Goal: Information Seeking & Learning: Learn about a topic

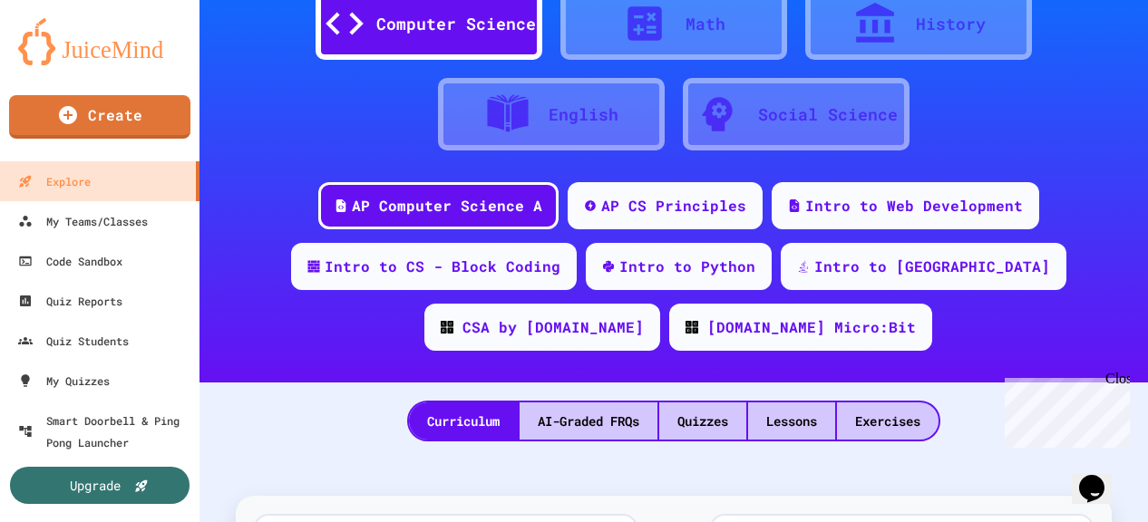
scroll to position [99, 0]
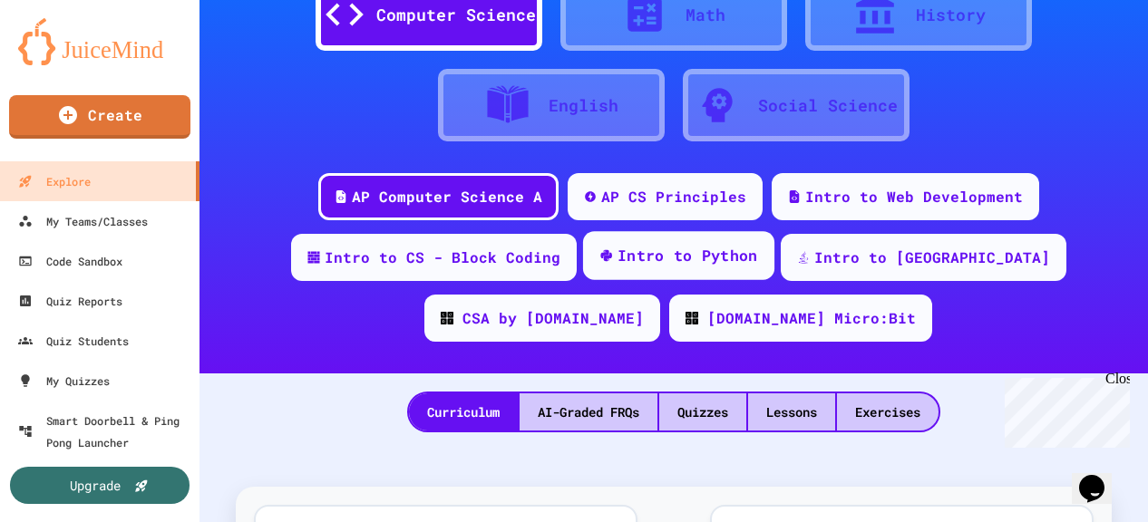
click at [635, 262] on div "Intro to Python" at bounding box center [688, 256] width 141 height 23
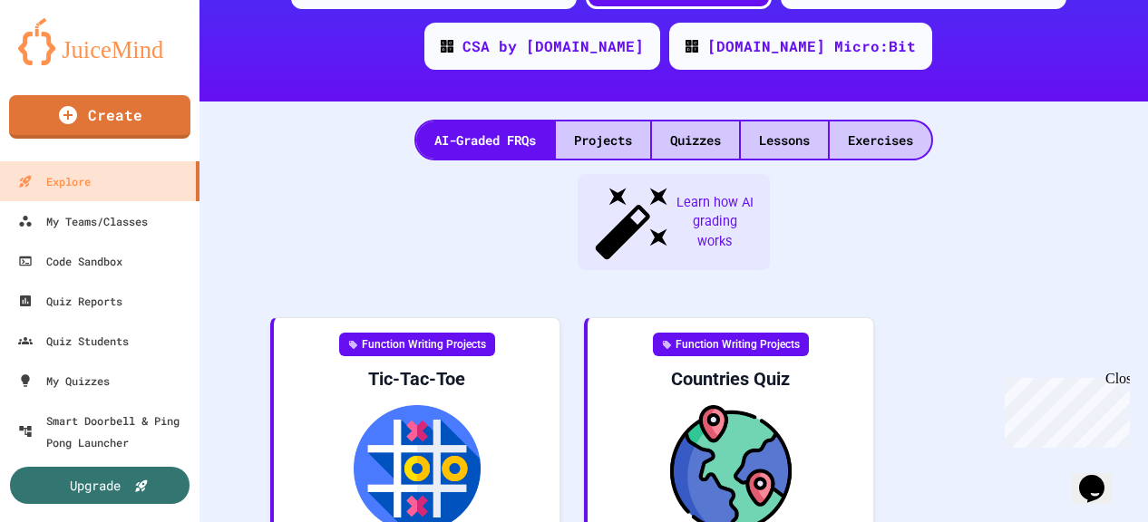
scroll to position [377, 0]
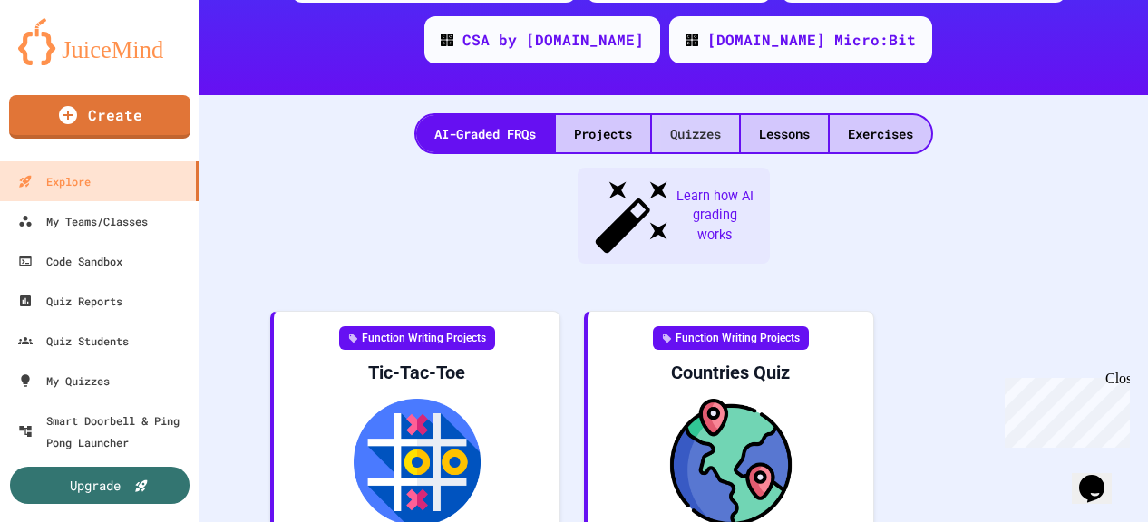
click at [707, 133] on div "Quizzes" at bounding box center [695, 133] width 87 height 37
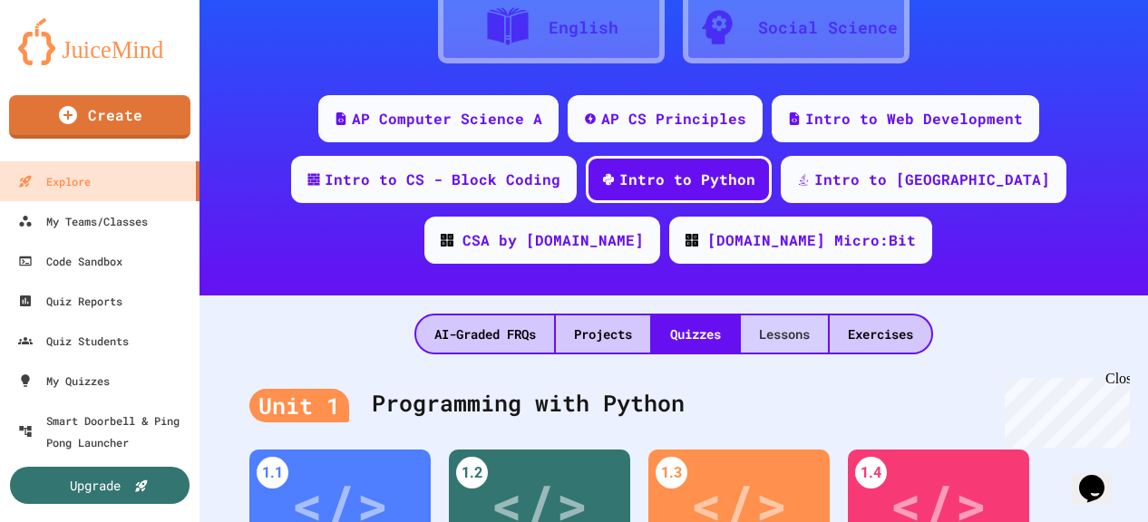
scroll to position [169, 0]
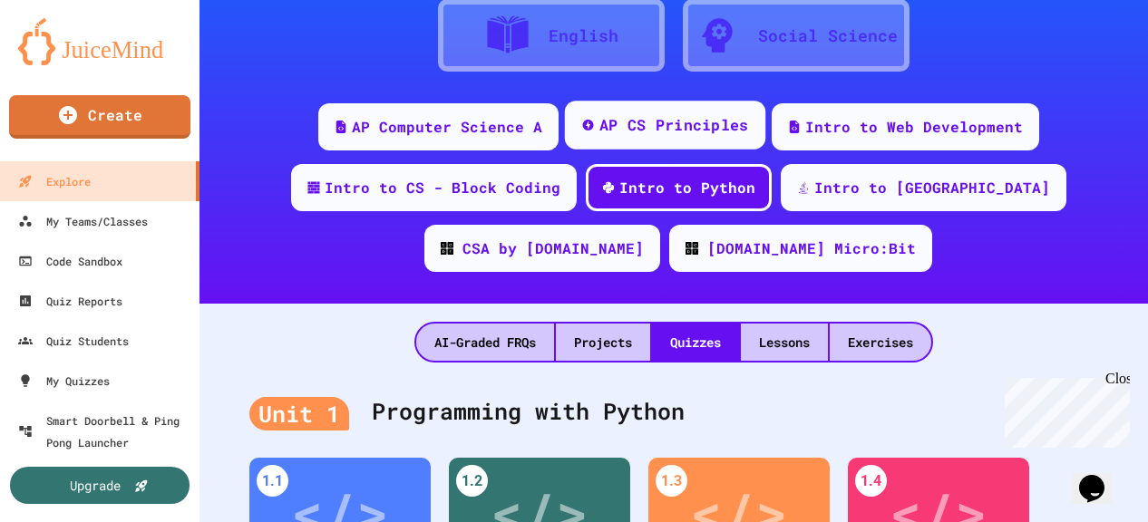
click at [629, 125] on div "AP CS Principles" at bounding box center [674, 125] width 150 height 23
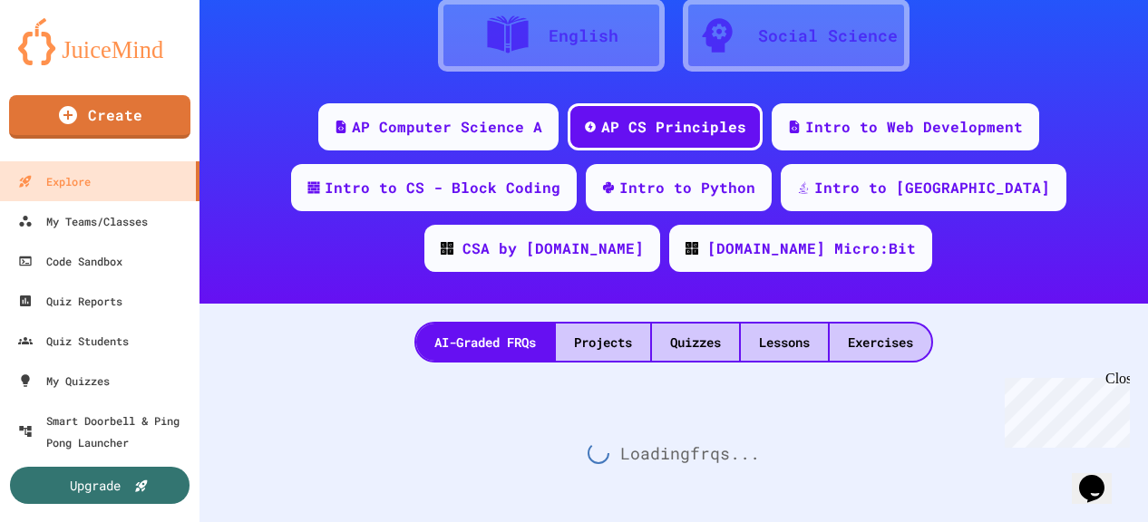
scroll to position [204, 0]
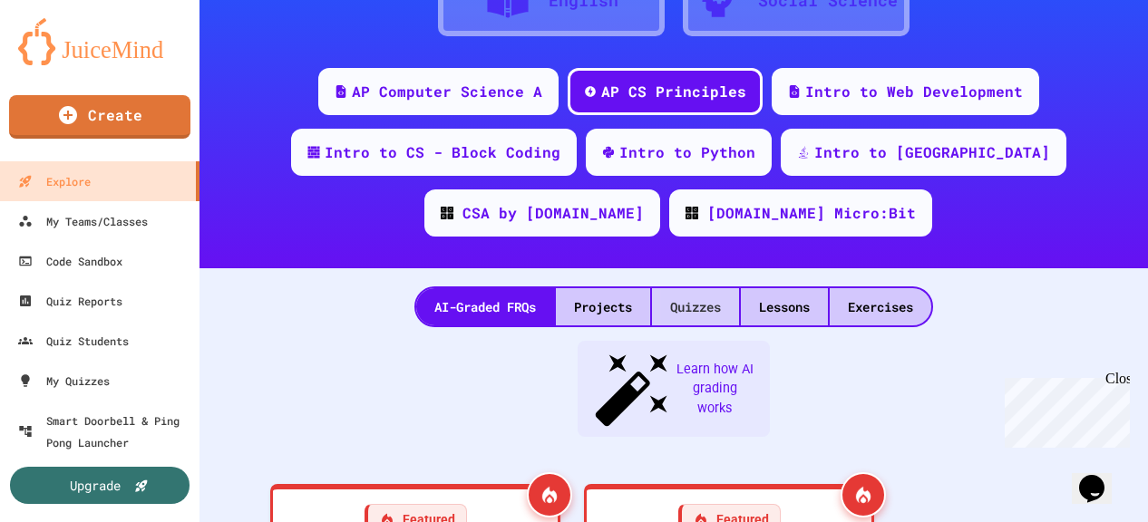
click at [716, 304] on div "Quizzes" at bounding box center [695, 306] width 87 height 37
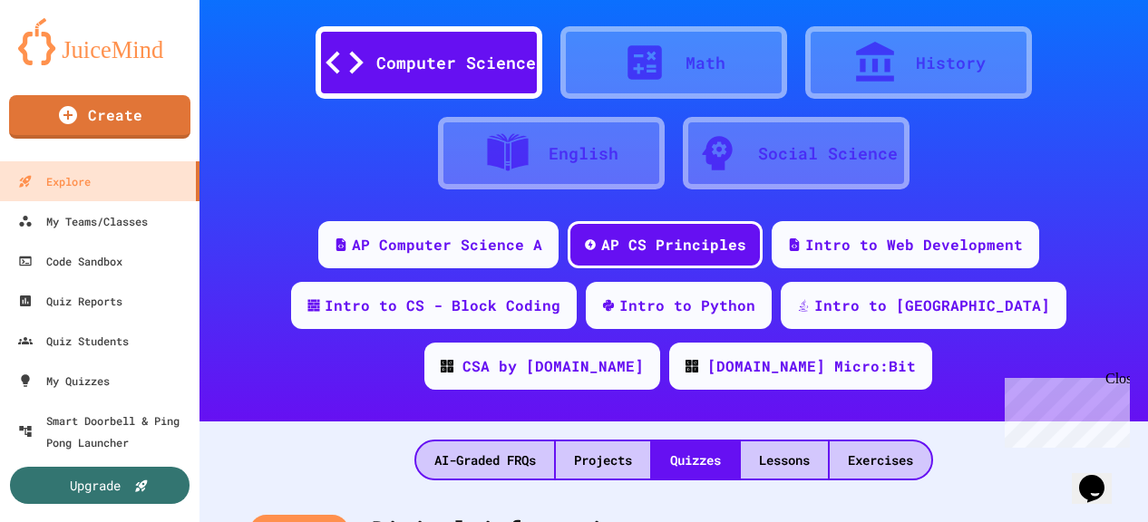
scroll to position [66, 0]
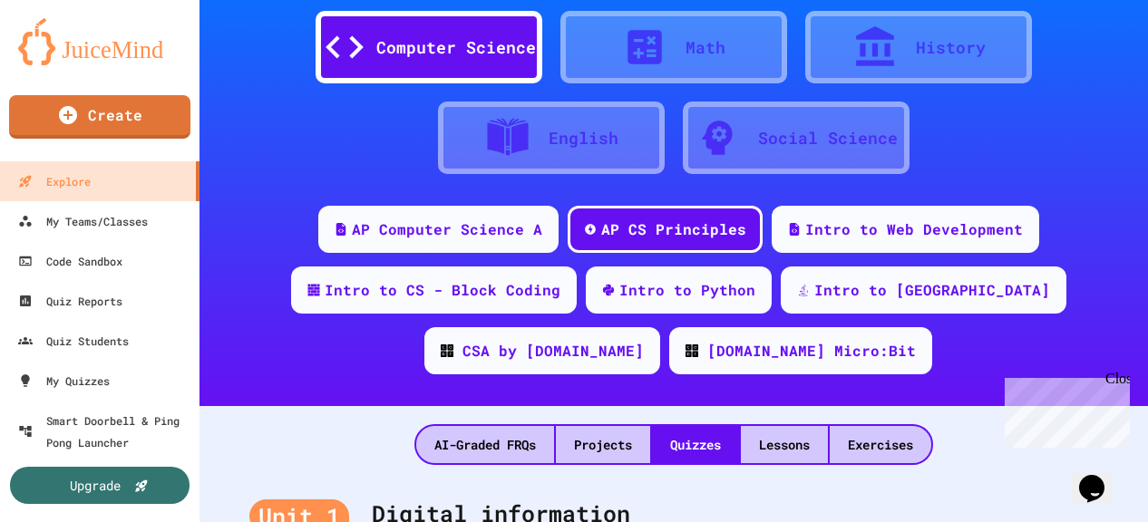
click at [840, 39] on div "History" at bounding box center [918, 47] width 227 height 73
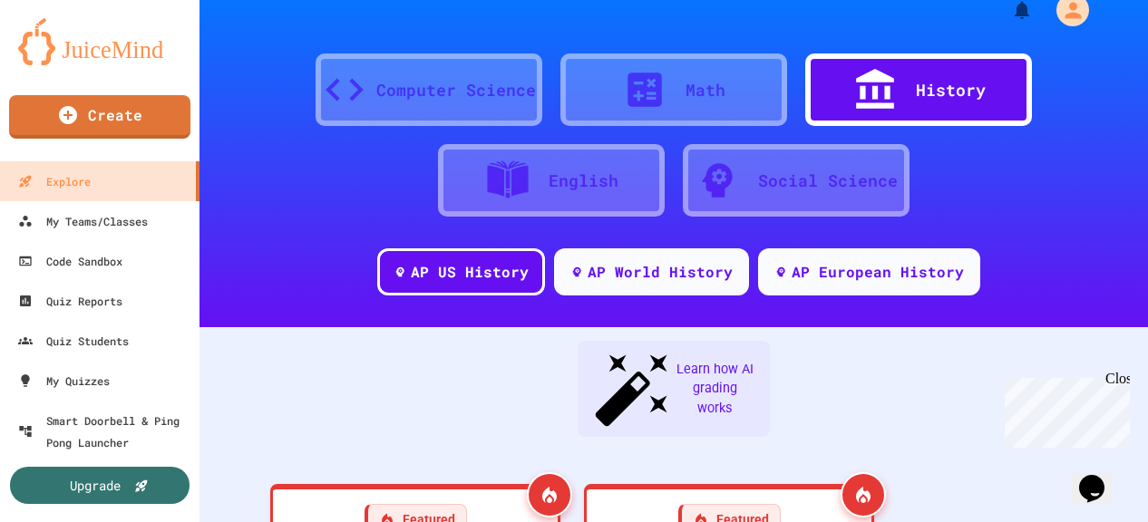
scroll to position [66, 0]
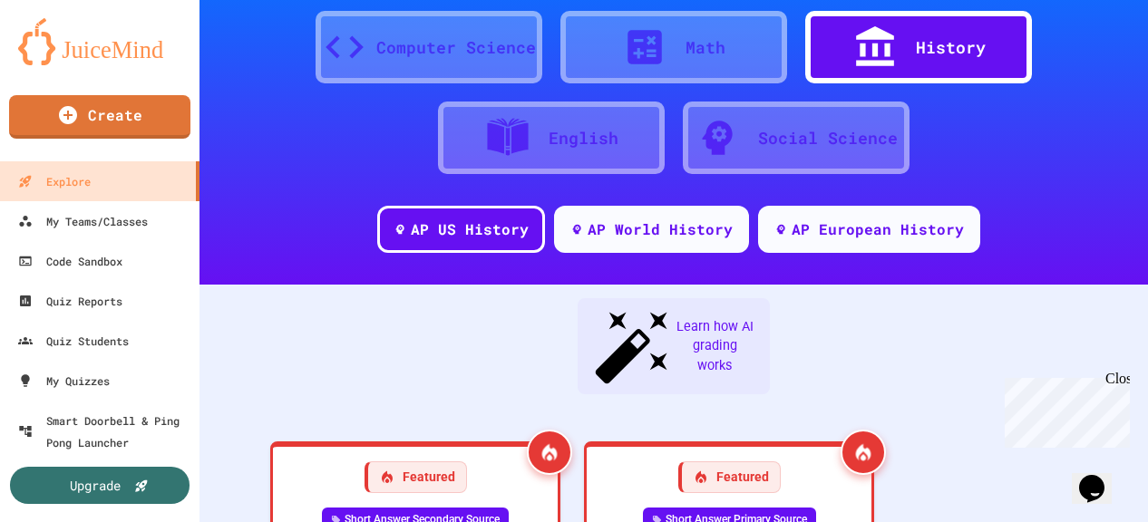
click at [686, 50] on div "Math" at bounding box center [706, 47] width 40 height 24
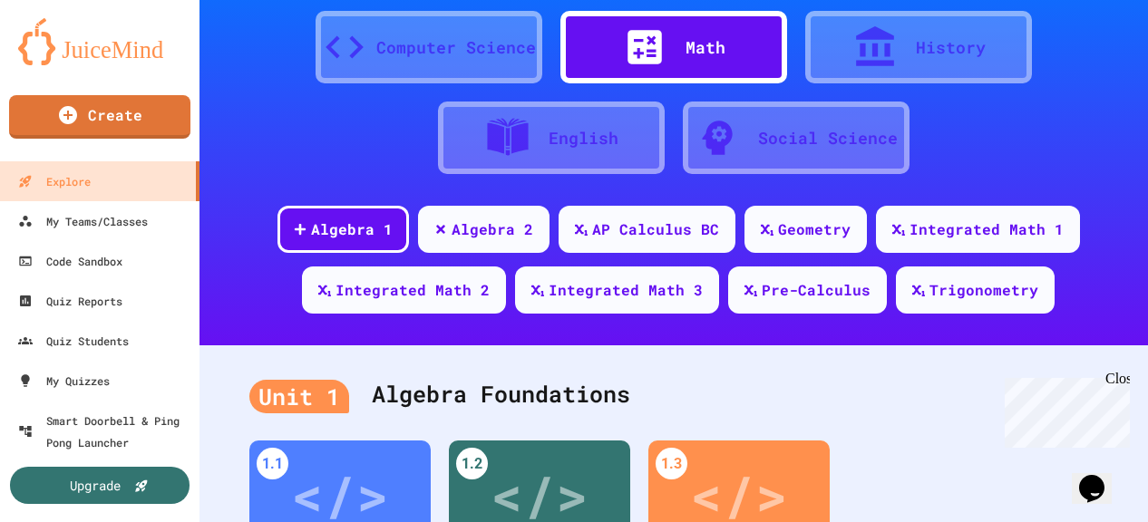
click at [774, 131] on div "Social Science" at bounding box center [828, 138] width 140 height 24
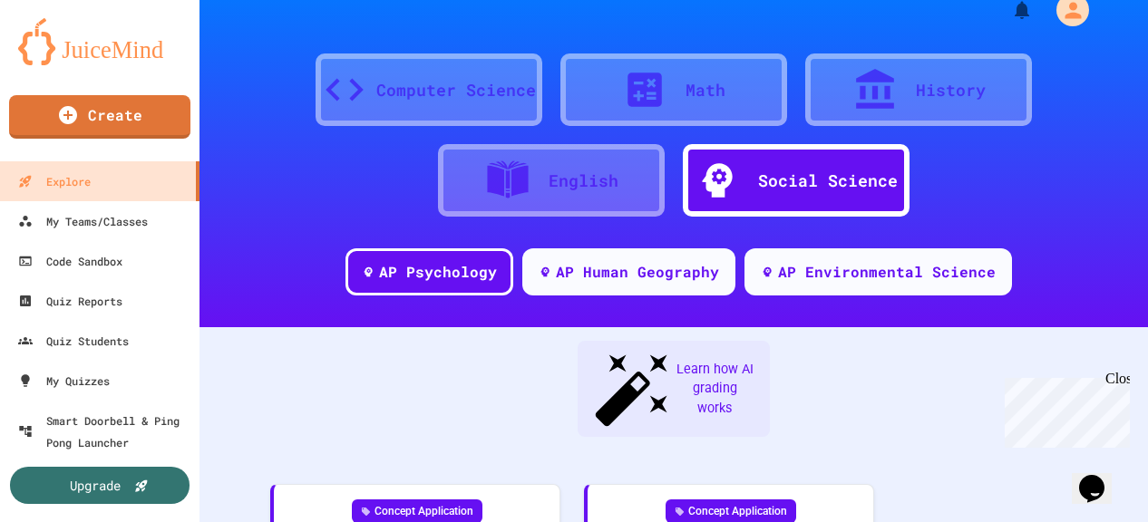
scroll to position [66, 0]
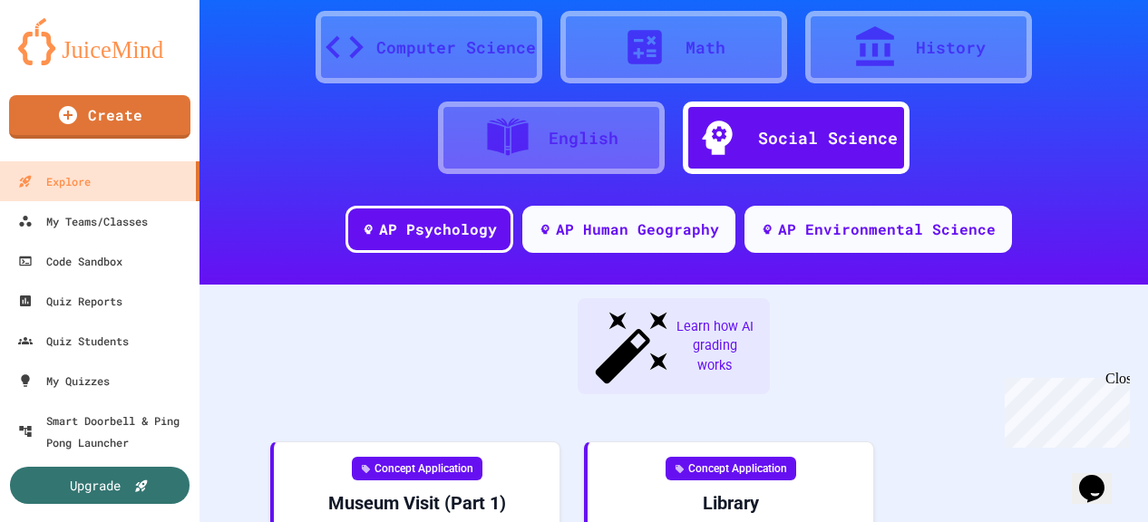
click at [562, 167] on div "English" at bounding box center [551, 138] width 227 height 73
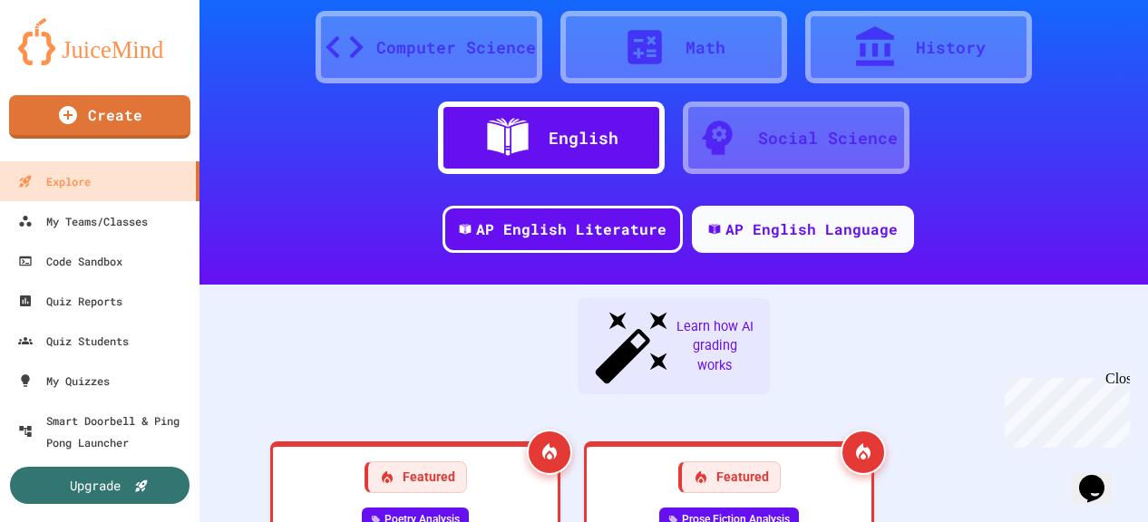
scroll to position [66, 0]
click at [435, 48] on div "Computer Science" at bounding box center [456, 47] width 160 height 24
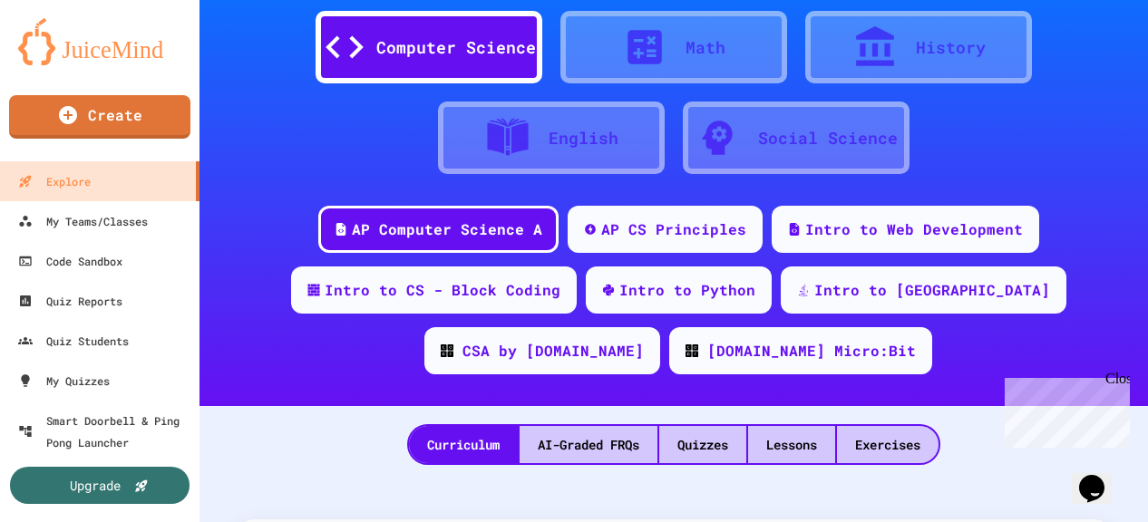
click at [604, 144] on div "English" at bounding box center [584, 138] width 70 height 24
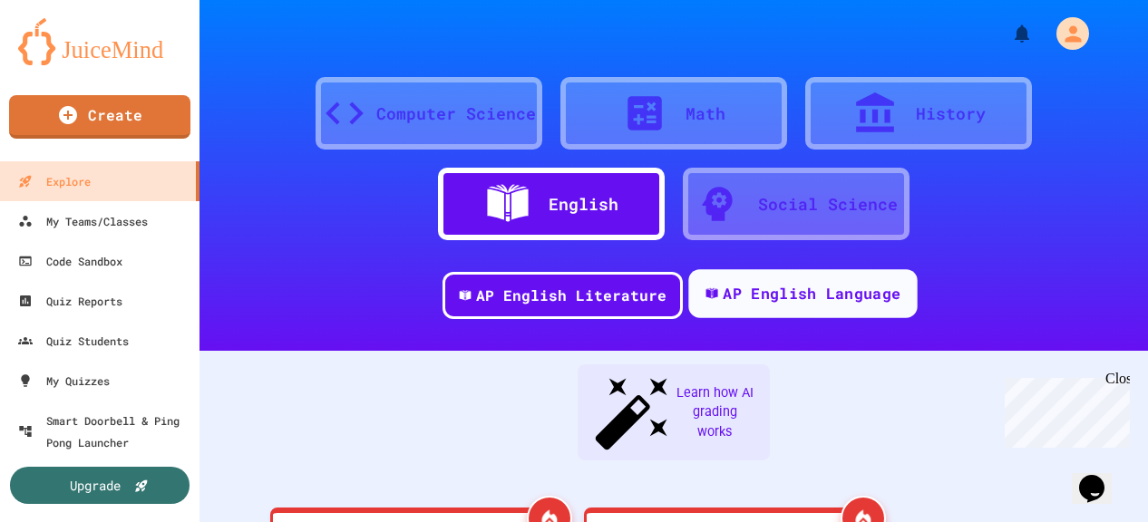
click at [725, 311] on div "AP English Language" at bounding box center [802, 293] width 229 height 49
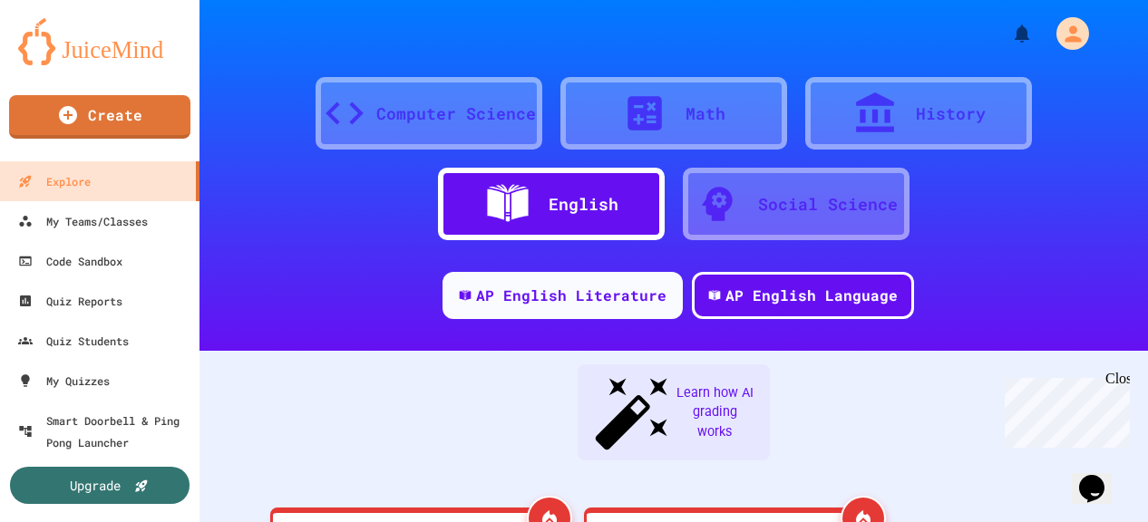
click at [446, 144] on div "Computer Science" at bounding box center [429, 113] width 227 height 73
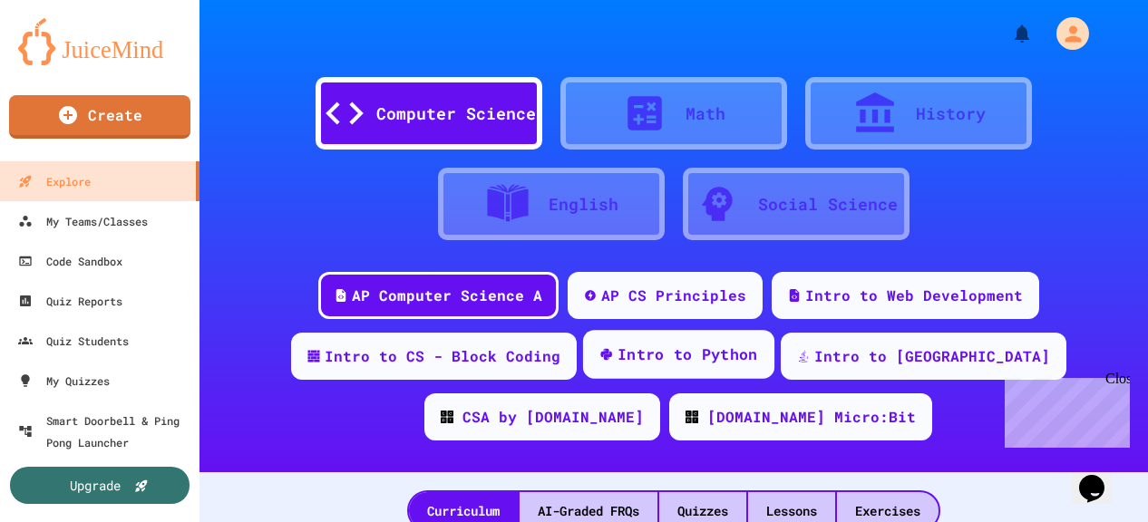
click at [675, 355] on div "Intro to Python" at bounding box center [688, 355] width 141 height 23
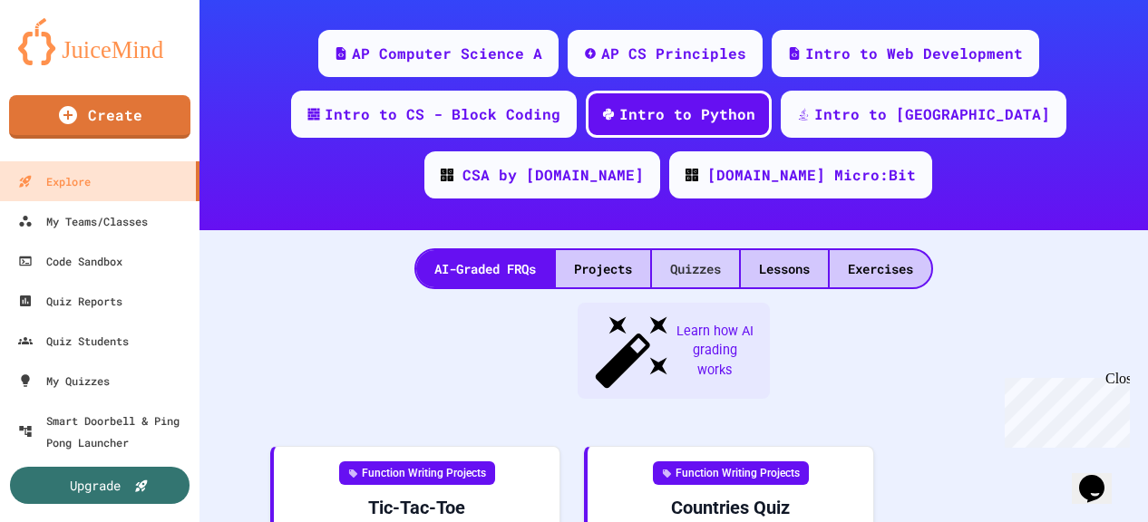
scroll to position [243, 0]
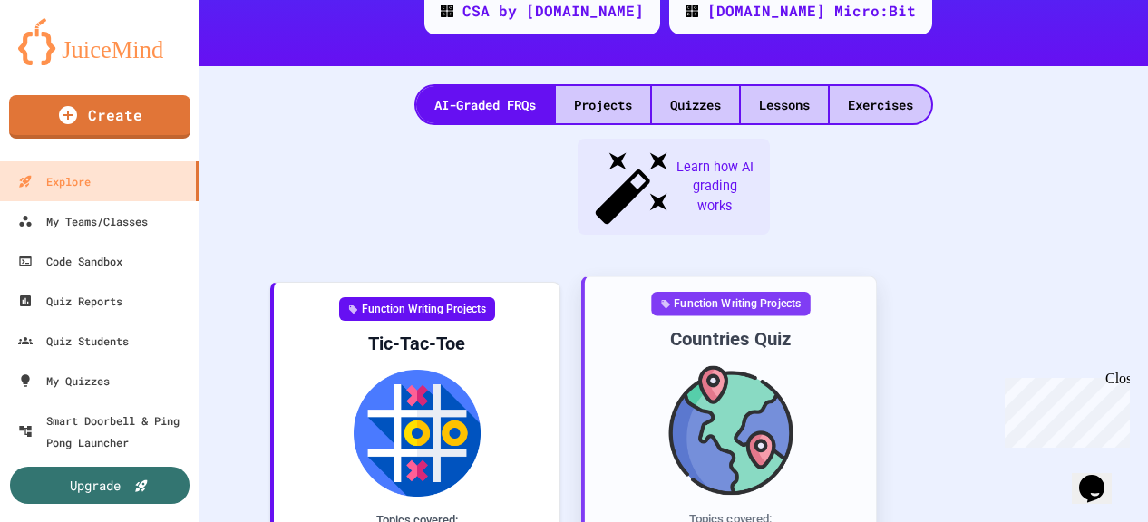
scroll to position [404, 0]
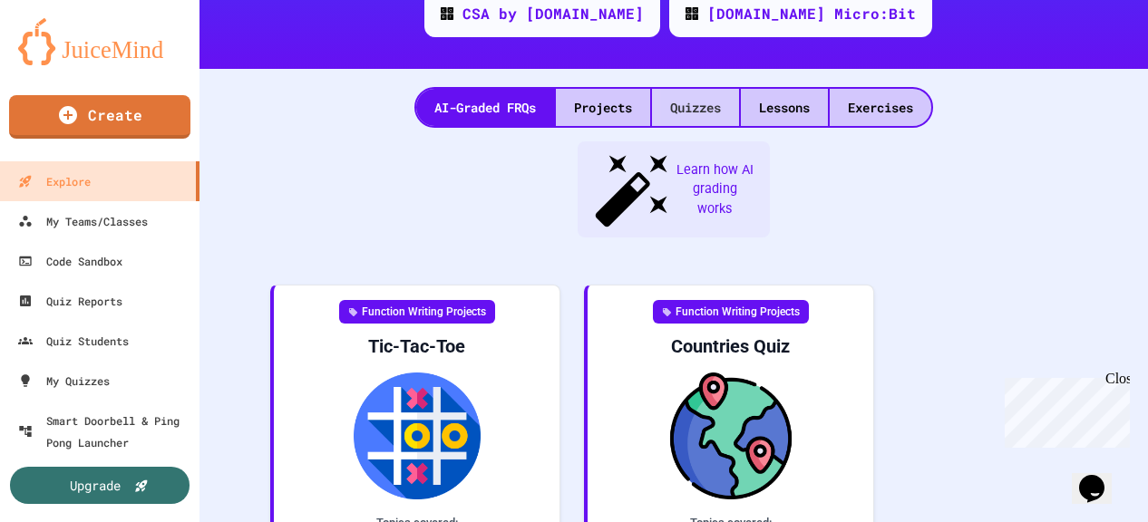
click at [709, 108] on div "Quizzes" at bounding box center [695, 107] width 87 height 37
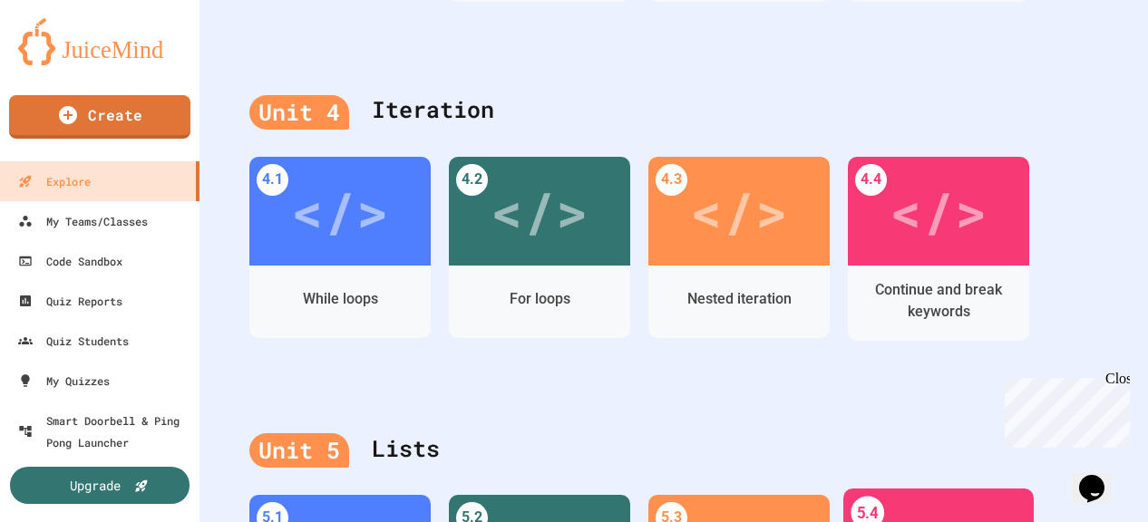
scroll to position [1916, 0]
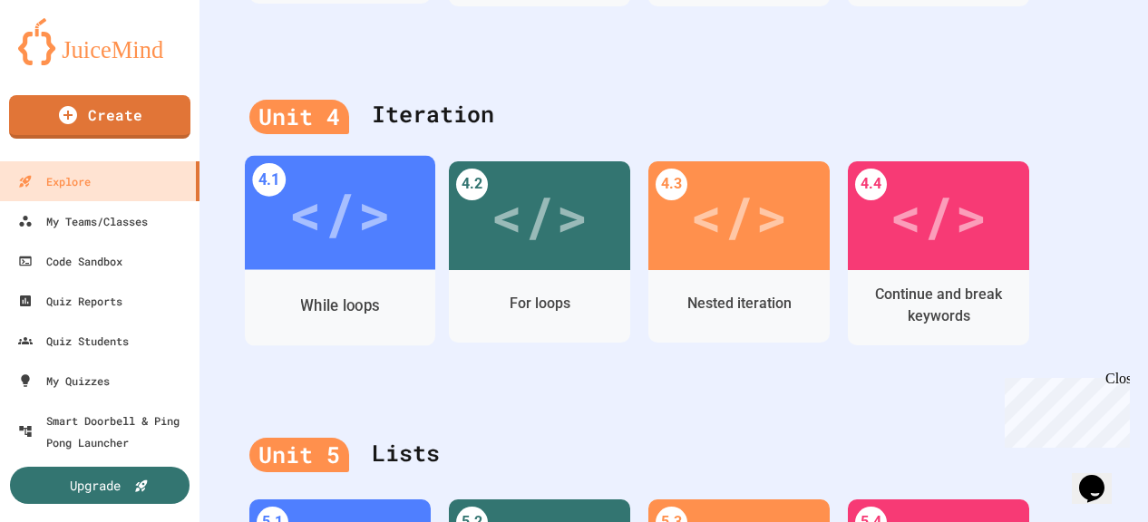
click at [323, 314] on div "While loops" at bounding box center [339, 305] width 79 height 23
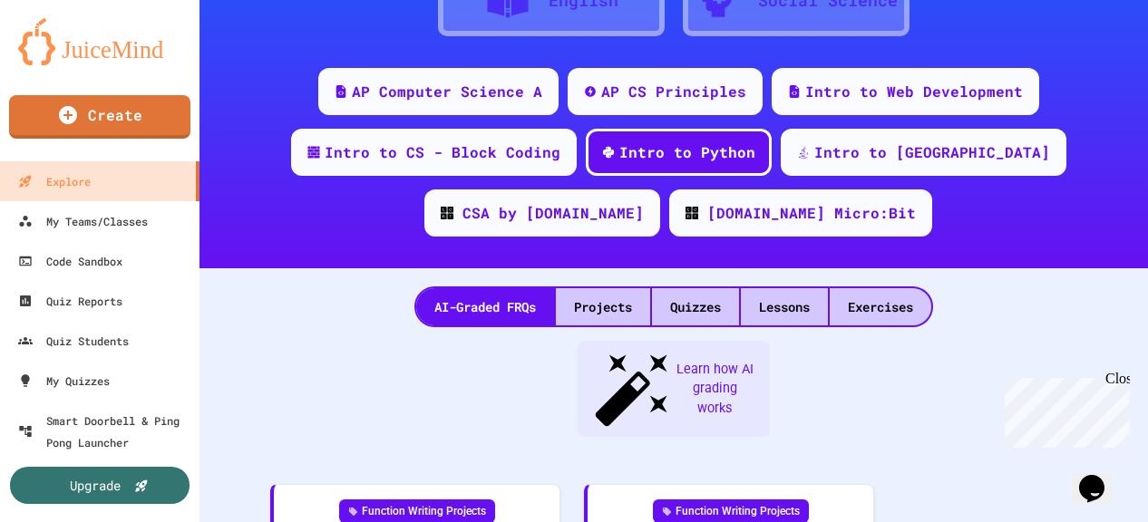
scroll to position [1916, 0]
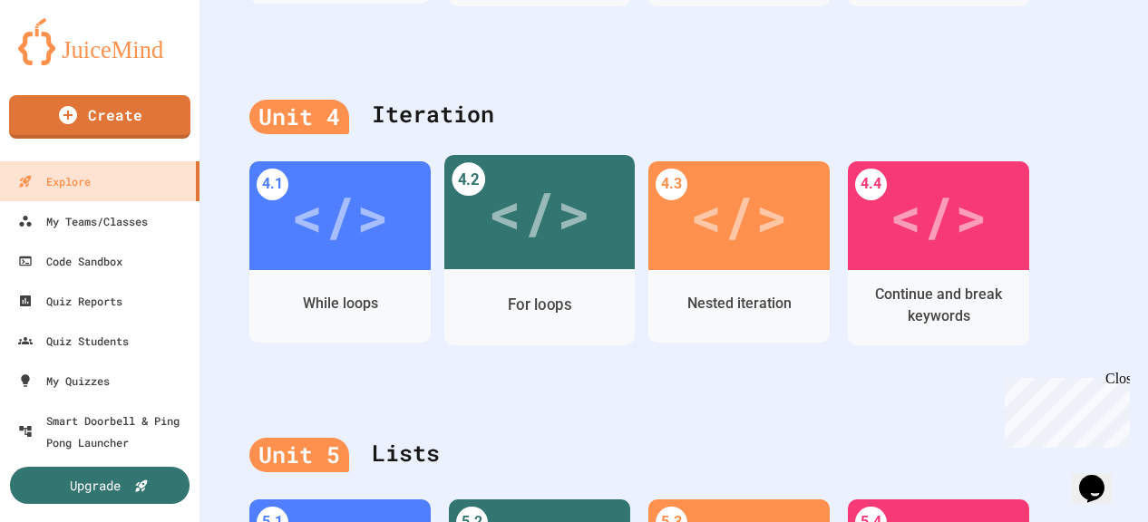
click at [557, 277] on div "For loops" at bounding box center [539, 307] width 190 height 76
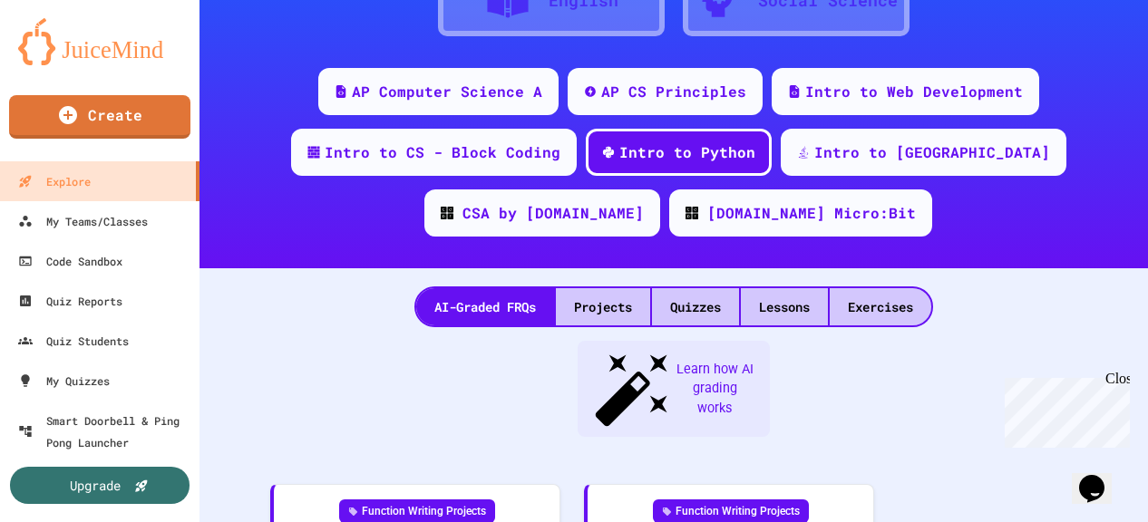
scroll to position [1916, 0]
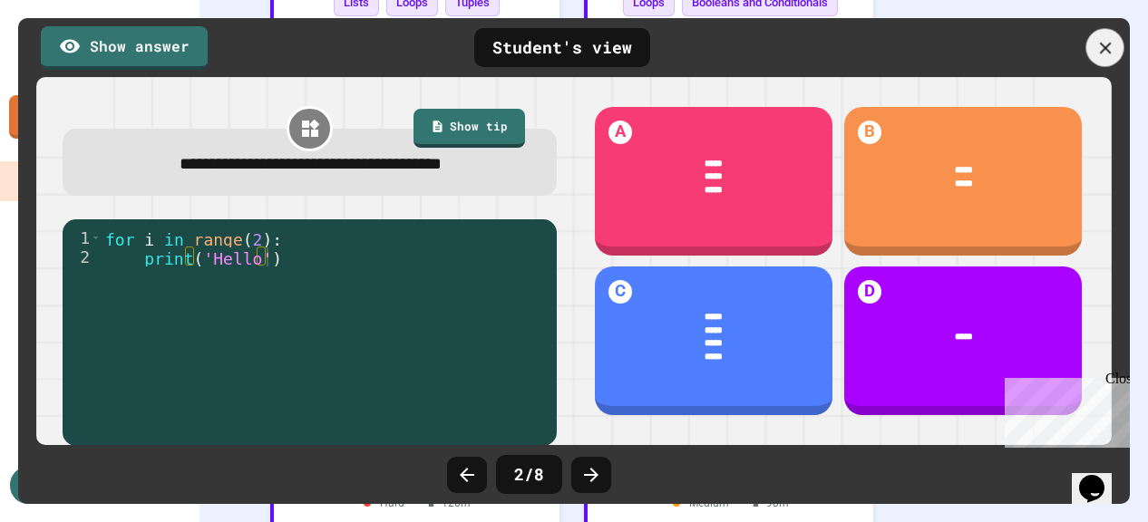
click at [1094, 45] on div at bounding box center [1105, 48] width 38 height 38
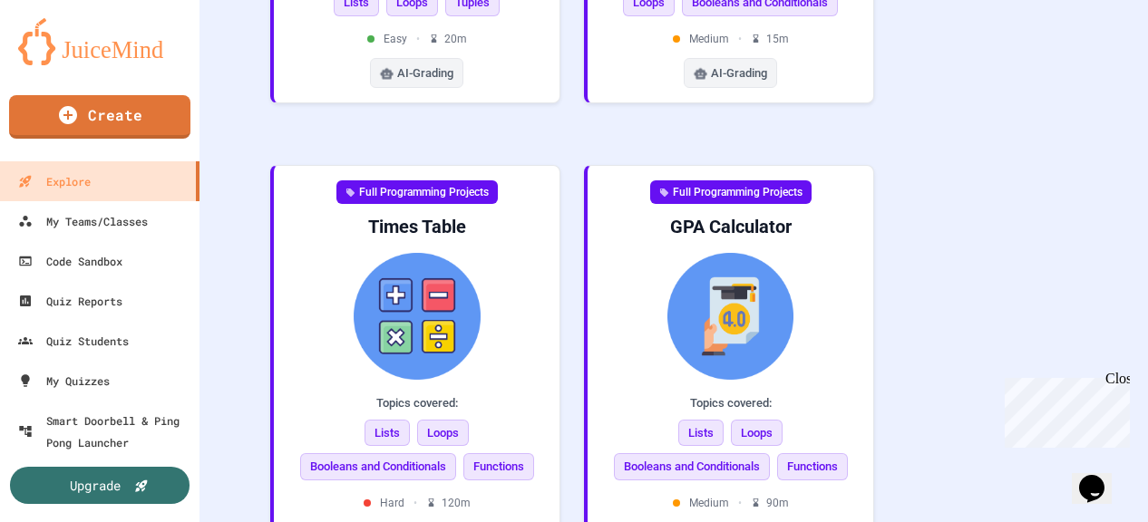
scroll to position [356, 0]
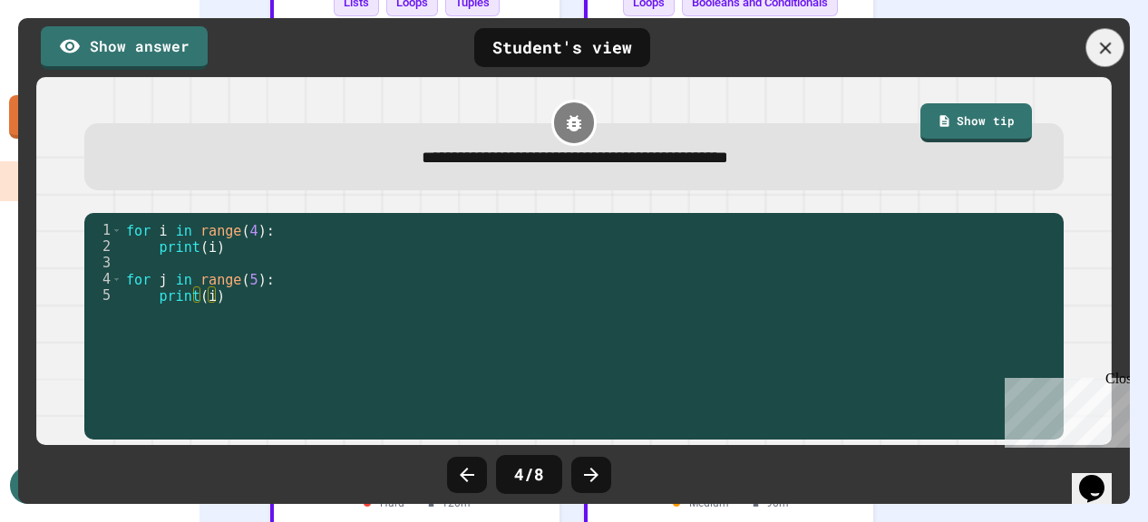
click at [1103, 49] on icon at bounding box center [1105, 48] width 20 height 20
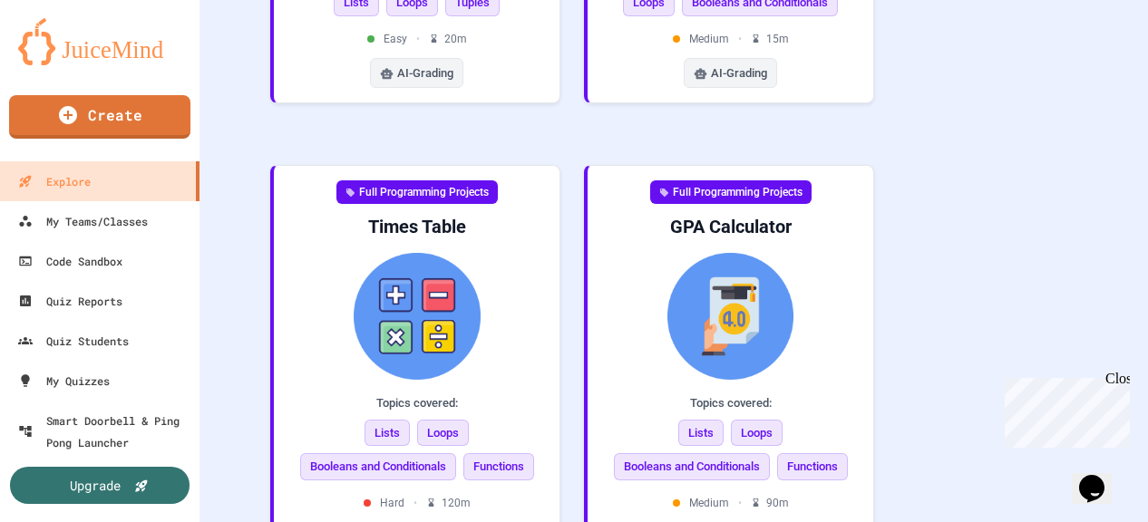
scroll to position [574, 0]
